Goal: Transaction & Acquisition: Purchase product/service

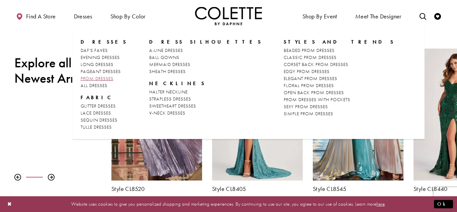
click at [101, 78] on span "PROM DRESSES" at bounding box center [97, 78] width 33 height 6
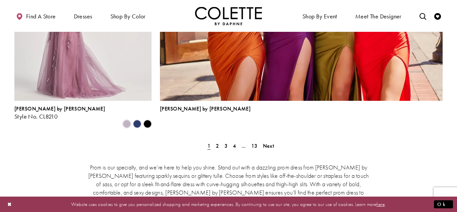
scroll to position [1534, 0]
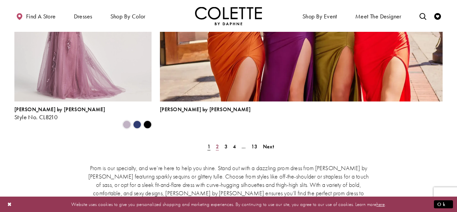
click at [218, 143] on span "2" at bounding box center [217, 146] width 3 height 7
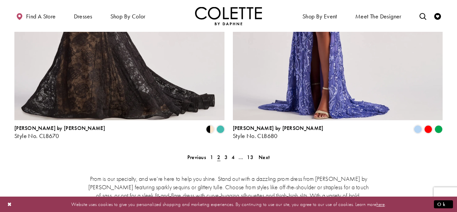
scroll to position [1402, 0]
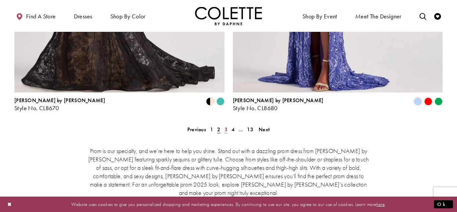
click at [223, 124] on link "3" at bounding box center [225, 129] width 7 height 10
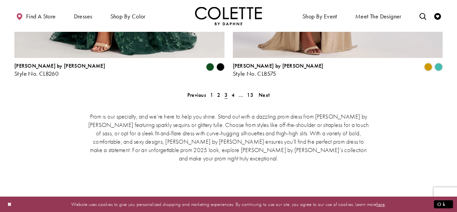
scroll to position [1435, 0]
